Goal: Transaction & Acquisition: Purchase product/service

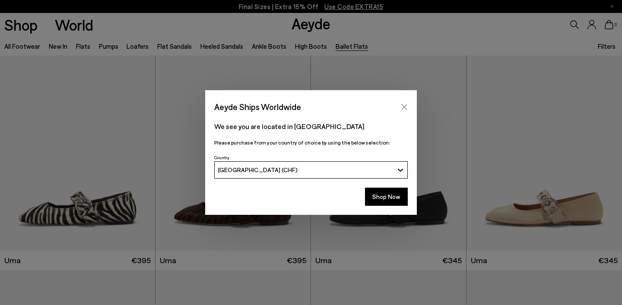
click at [401, 105] on icon "Close" at bounding box center [404, 107] width 7 height 7
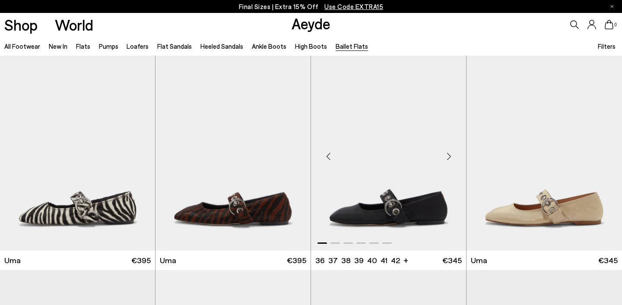
click at [382, 181] on img "1 / 6" at bounding box center [388, 153] width 155 height 195
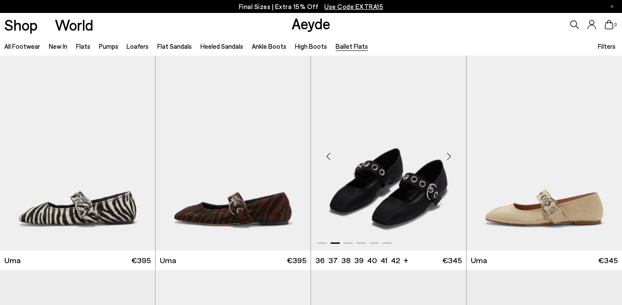
click at [399, 205] on img "2 / 6" at bounding box center [388, 153] width 155 height 195
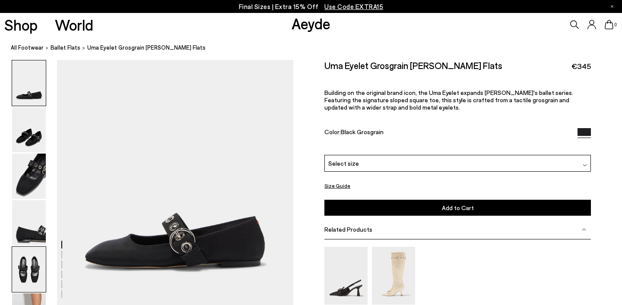
click at [27, 265] on img at bounding box center [29, 269] width 34 height 45
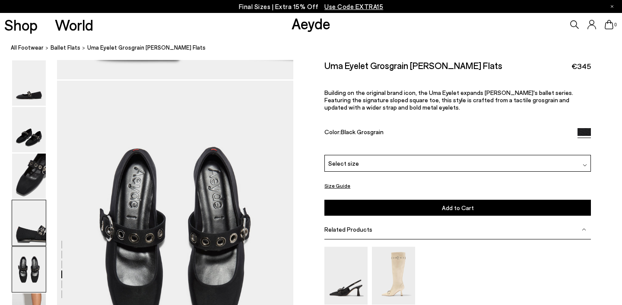
scroll to position [1197, 0]
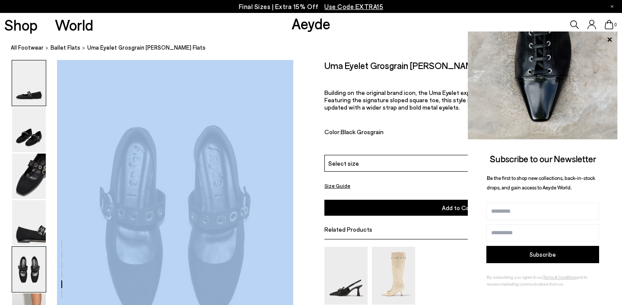
click at [37, 67] on img at bounding box center [29, 82] width 34 height 45
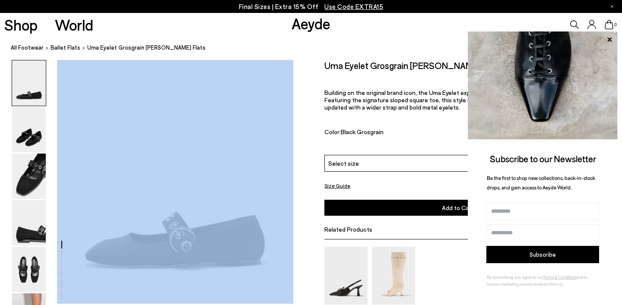
scroll to position [0, 0]
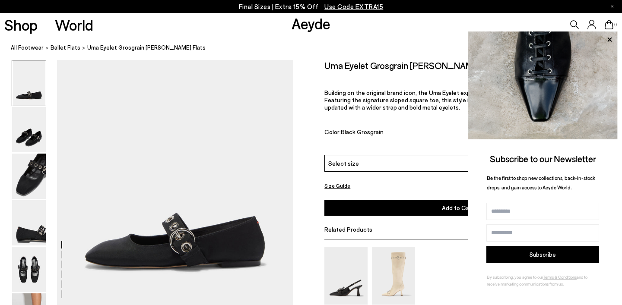
click at [322, 131] on div "Size Guide Shoes Belt Our shoes come in European sizing. The easiest way to mea…" at bounding box center [457, 220] width 329 height 320
